Goal: Information Seeking & Learning: Learn about a topic

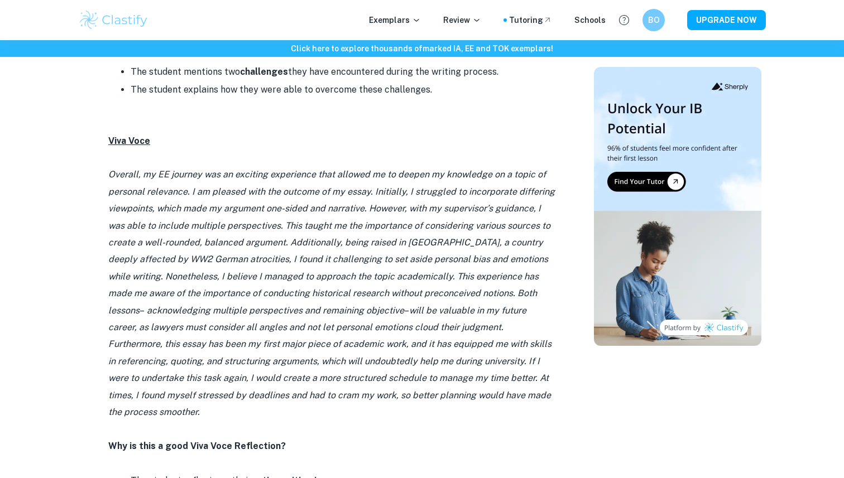
scroll to position [1176, 0]
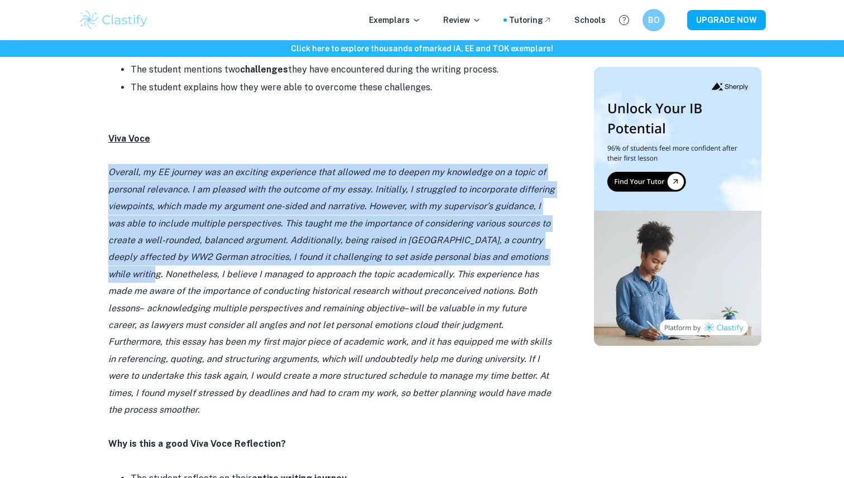
drag, startPoint x: 98, startPoint y: 119, endPoint x: 146, endPoint y: 215, distance: 107.4
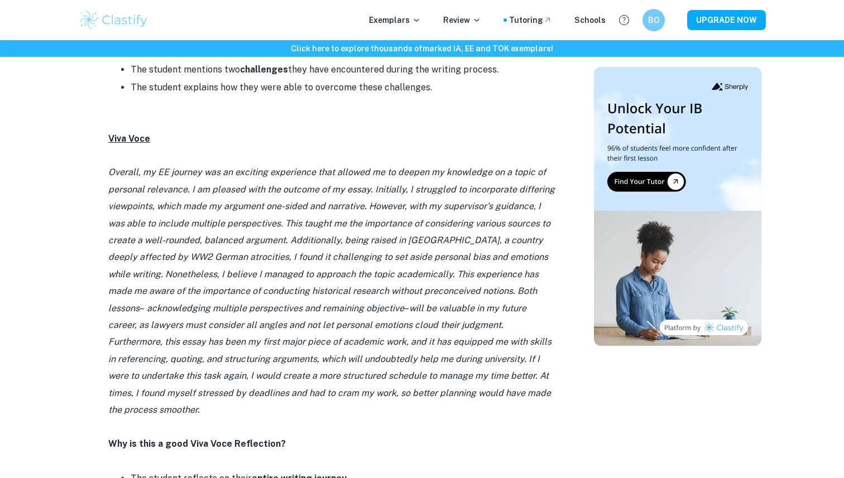
click at [490, 164] on p "Overall, my EE journey was an exciting experience that allowed me to deepen my …" at bounding box center [331, 291] width 447 height 255
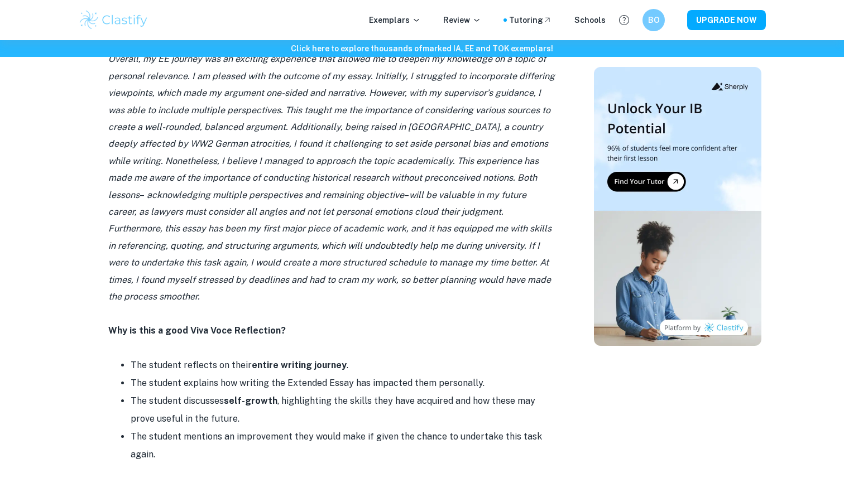
scroll to position [1272, 0]
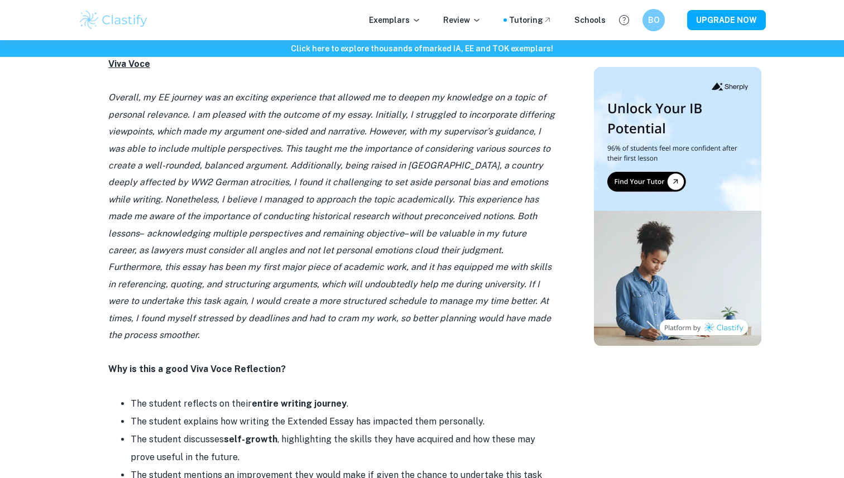
scroll to position [1252, 0]
